Goal: Information Seeking & Learning: Learn about a topic

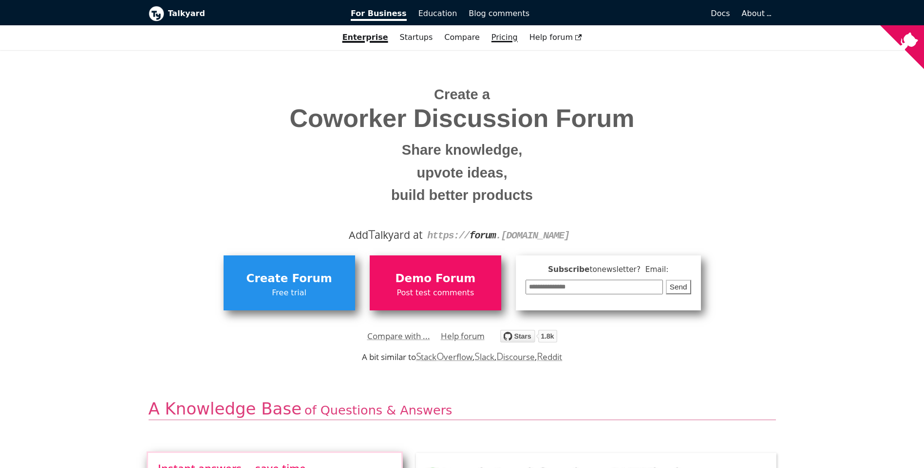
click at [498, 34] on link "Pricing" at bounding box center [504, 37] width 38 height 17
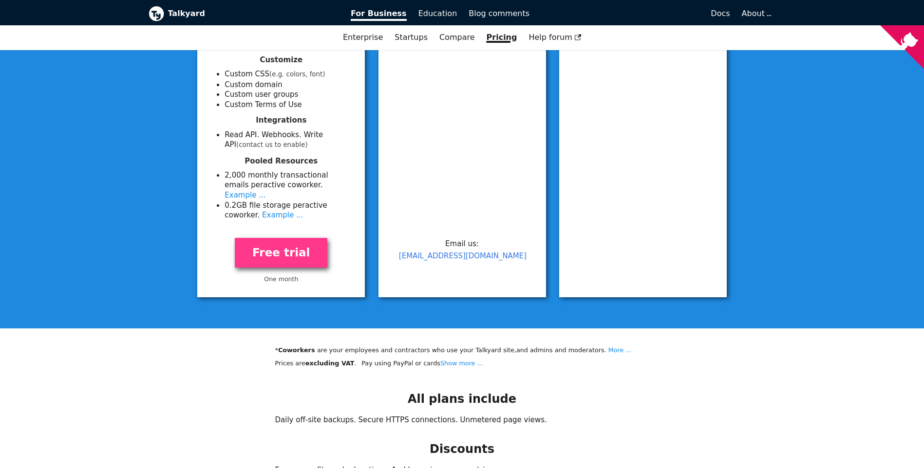
scroll to position [451, 0]
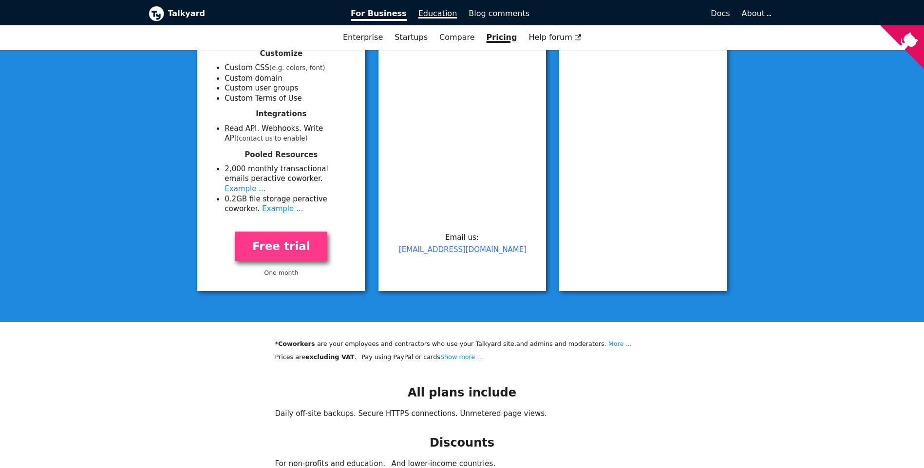
click at [429, 6] on link "Education" at bounding box center [437, 13] width 51 height 17
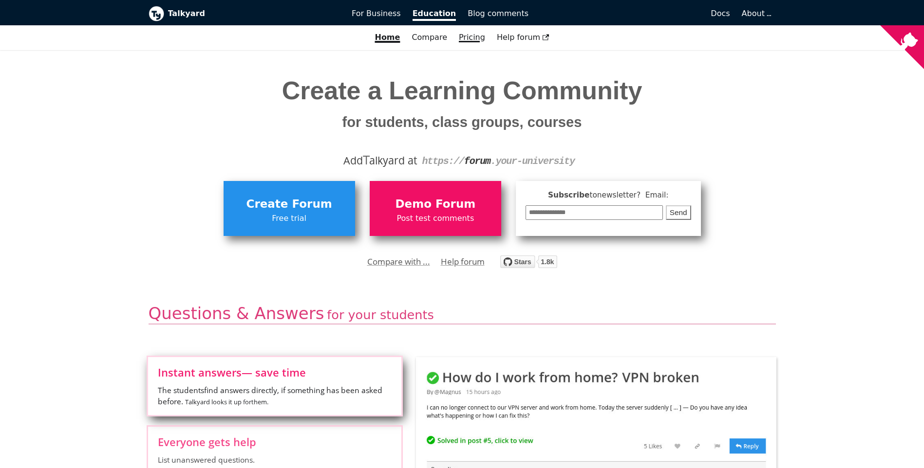
click at [475, 40] on link "Pricing" at bounding box center [472, 37] width 38 height 17
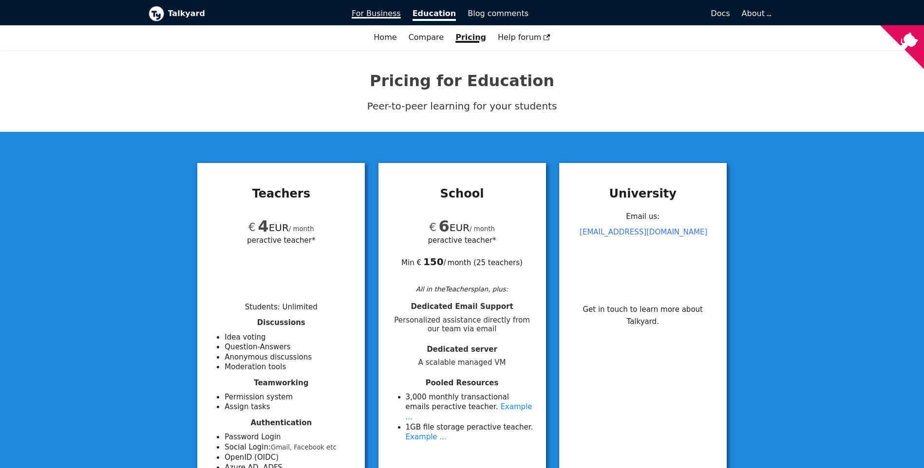
click at [390, 7] on link "For Business" at bounding box center [376, 13] width 61 height 17
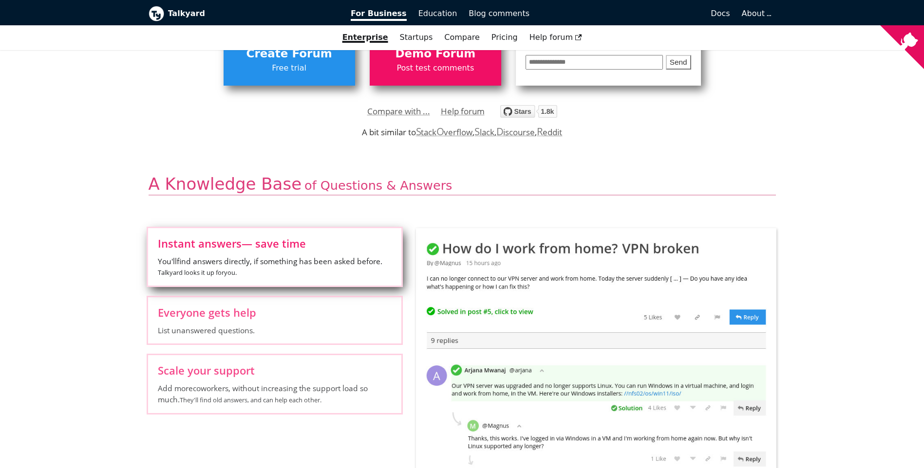
scroll to position [225, 0]
click at [506, 34] on link "Pricing" at bounding box center [504, 37] width 38 height 17
